Goal: Find specific page/section: Find specific page/section

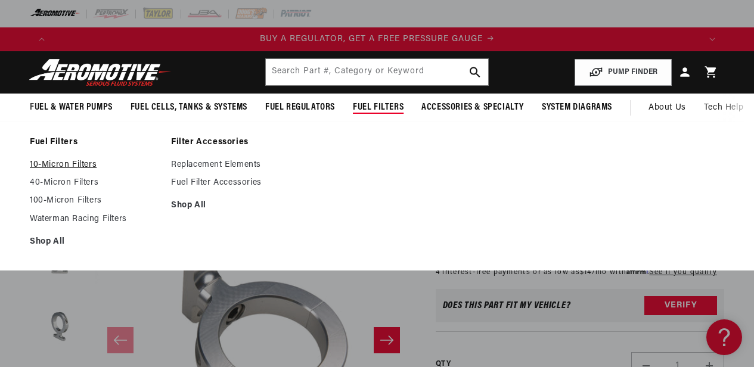
click at [54, 163] on link "10-Micron Filters" at bounding box center [94, 165] width 129 height 11
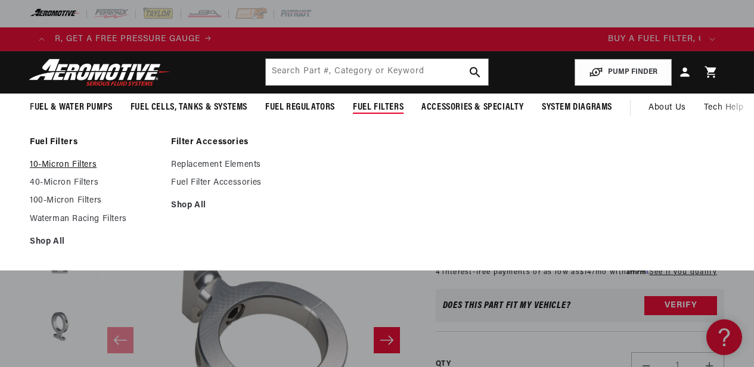
scroll to position [0, 499]
